Goal: Task Accomplishment & Management: Use online tool/utility

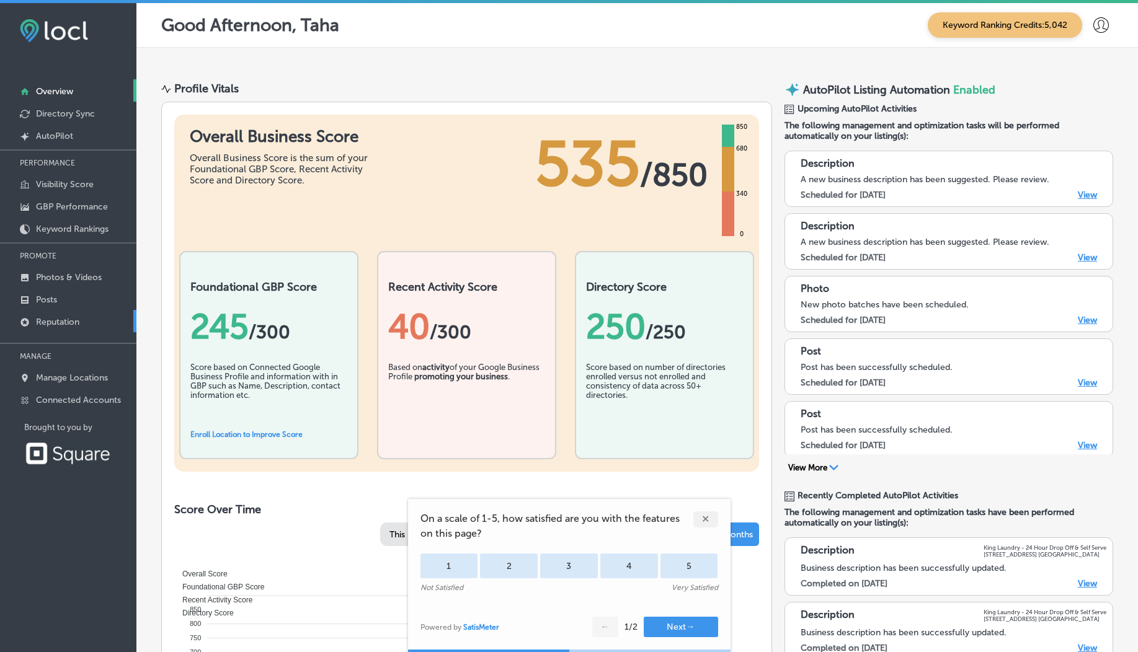
click at [79, 319] on p "Reputation" at bounding box center [57, 322] width 43 height 11
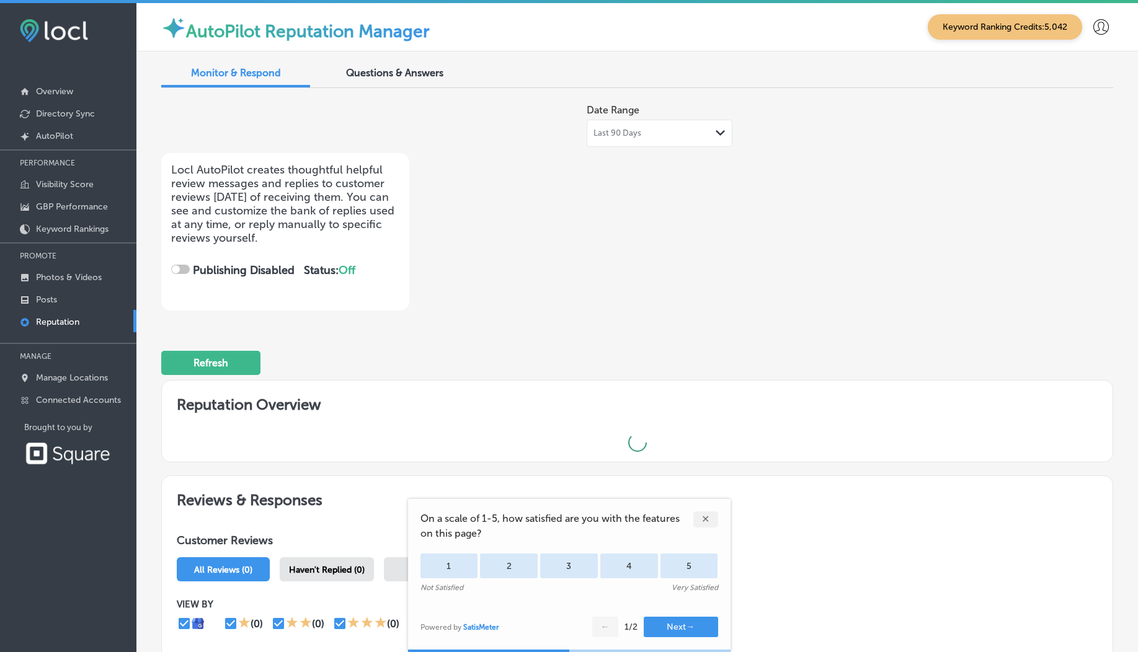
click at [709, 527] on div "✕" at bounding box center [705, 520] width 25 height 16
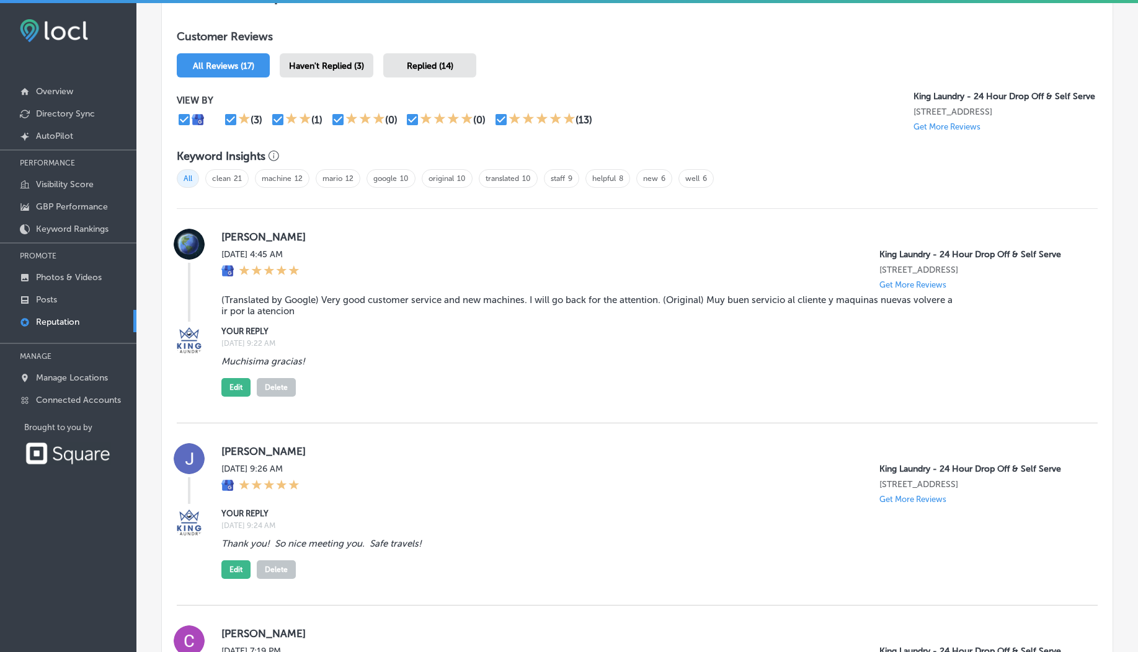
scroll to position [425, 0]
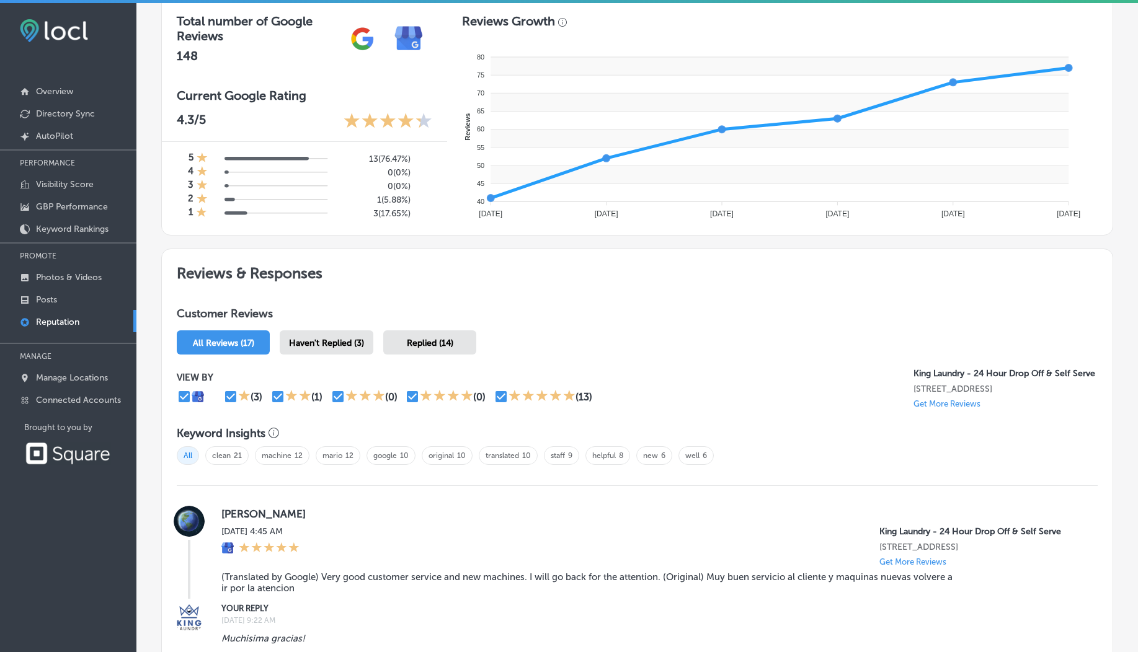
click at [359, 353] on div "Haven't Replied (3)" at bounding box center [327, 343] width 94 height 24
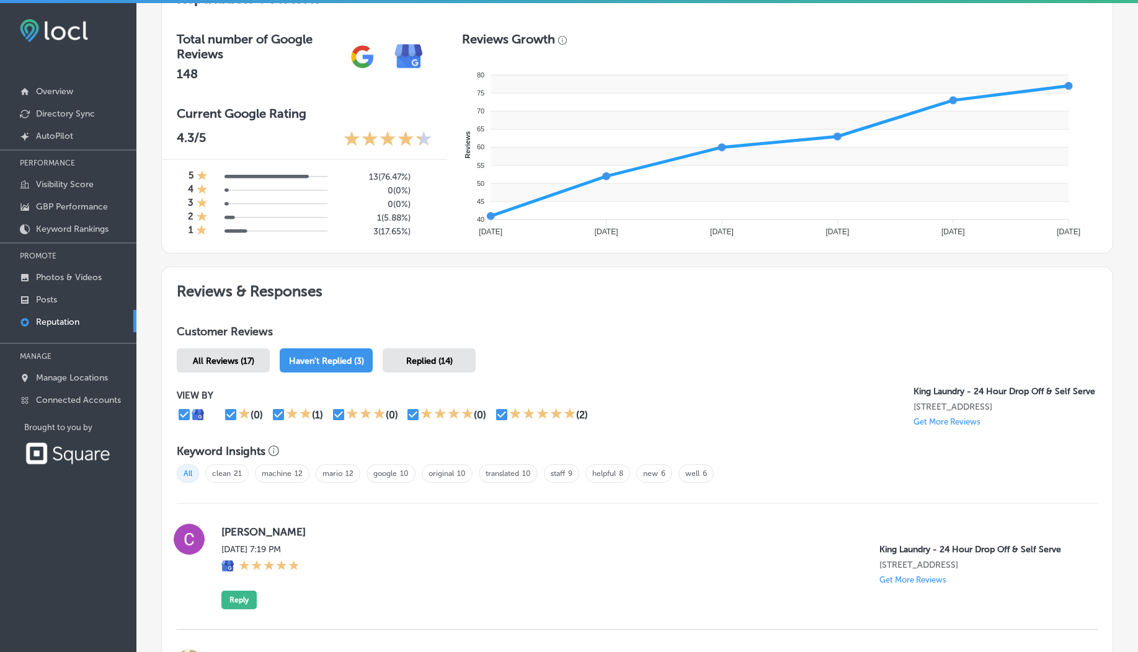
scroll to position [425, 0]
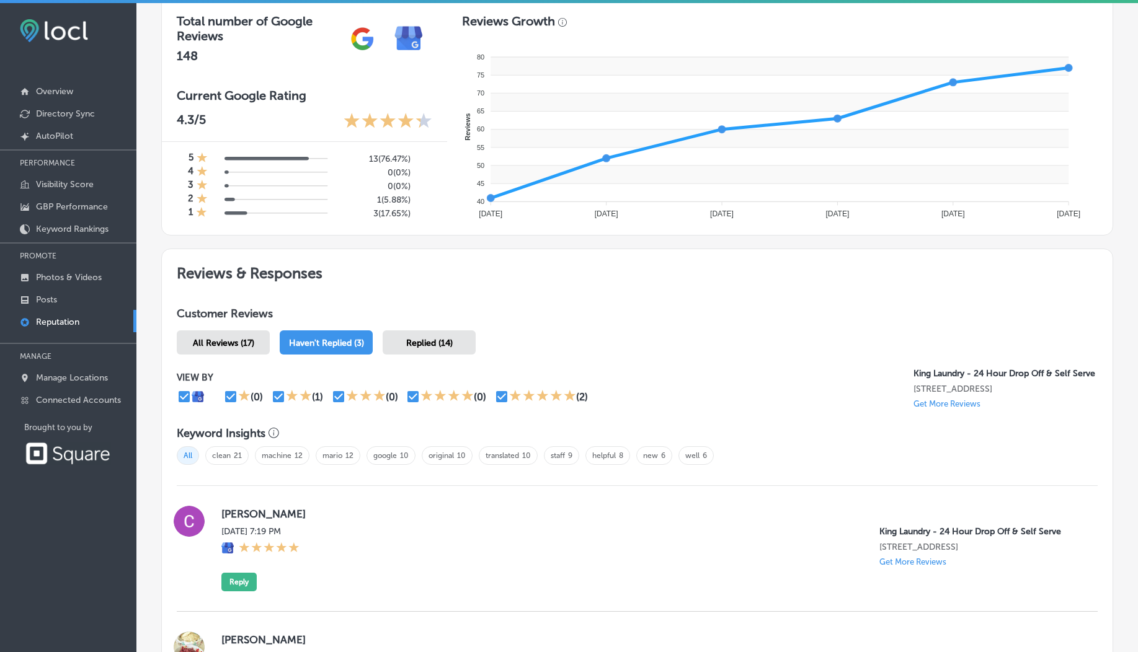
click at [233, 355] on div "Customer Reviews All Reviews (17) Haven't Replied (3) Replied (14) VIEW BY (0) …" at bounding box center [637, 647] width 951 height 710
click at [231, 350] on div "All Reviews (17)" at bounding box center [223, 343] width 93 height 24
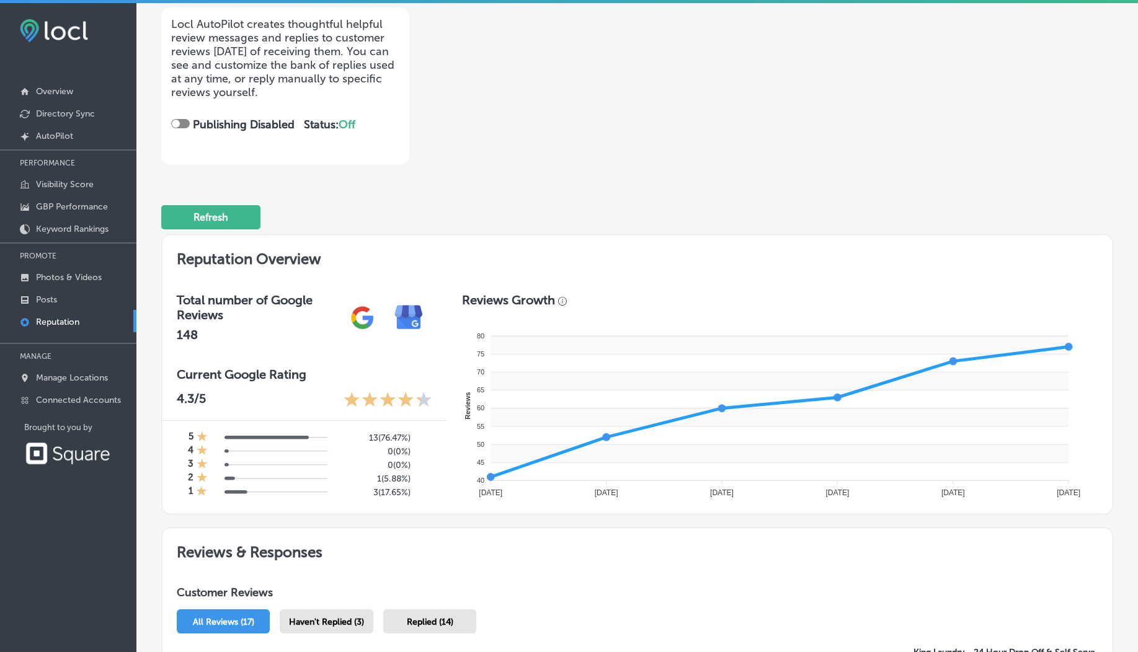
scroll to position [151, 0]
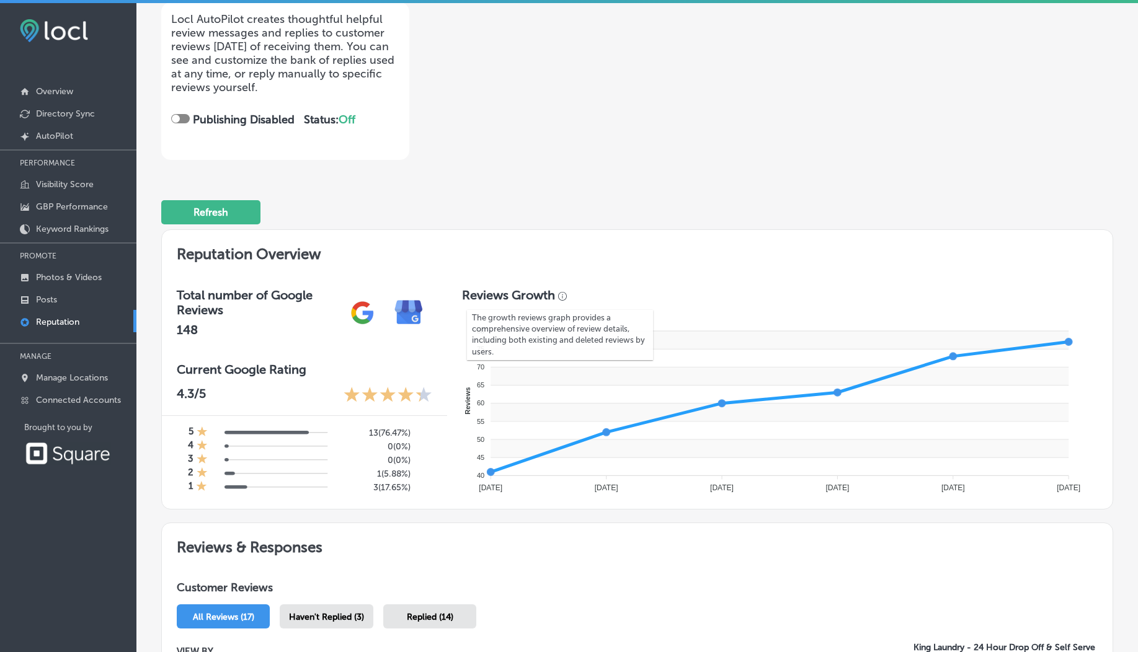
click at [557, 302] on div "The growth reviews graph provides a comprehensive overview of review details, i…" at bounding box center [560, 335] width 186 height 68
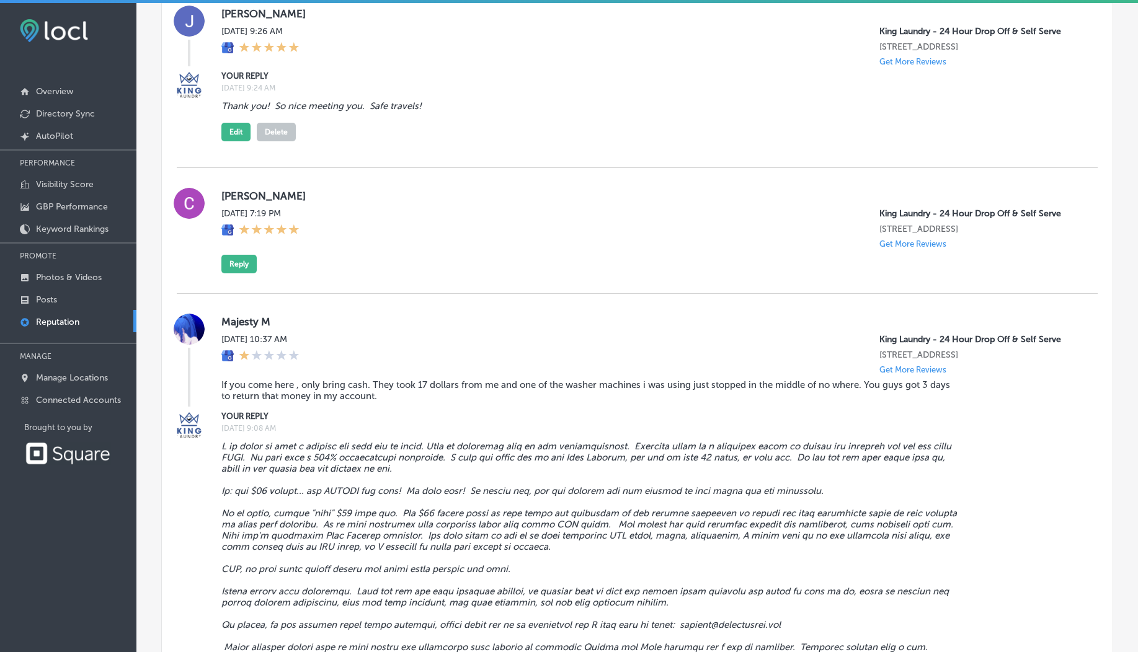
scroll to position [0, 0]
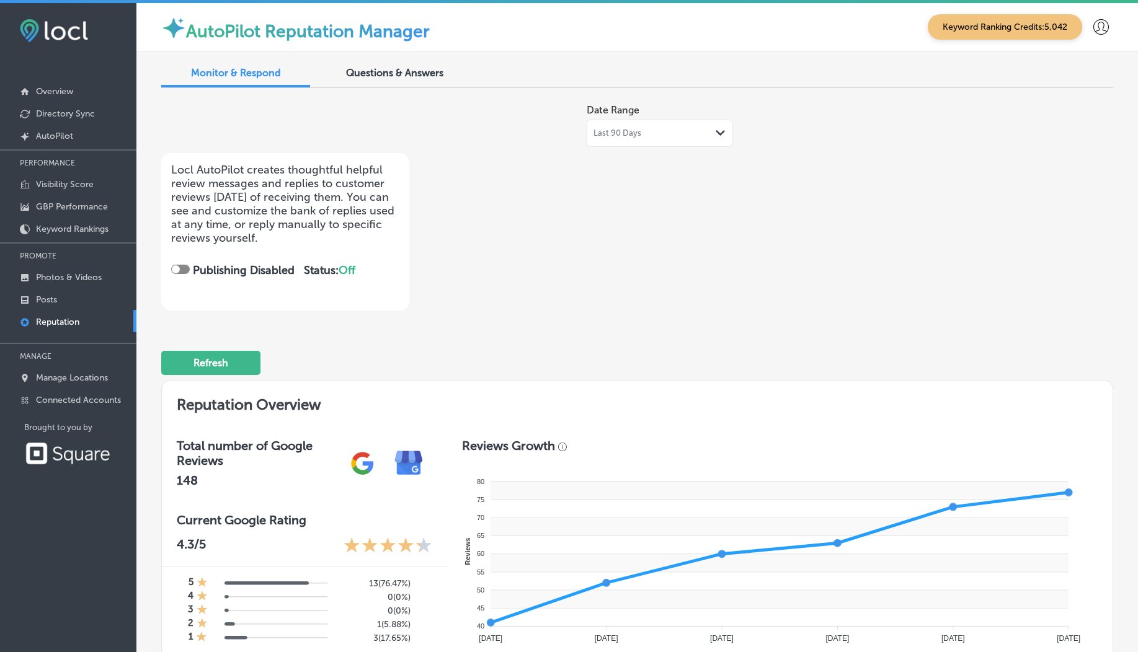
click at [423, 78] on span "Questions & Answers" at bounding box center [394, 73] width 97 height 12
